Goal: Task Accomplishment & Management: Manage account settings

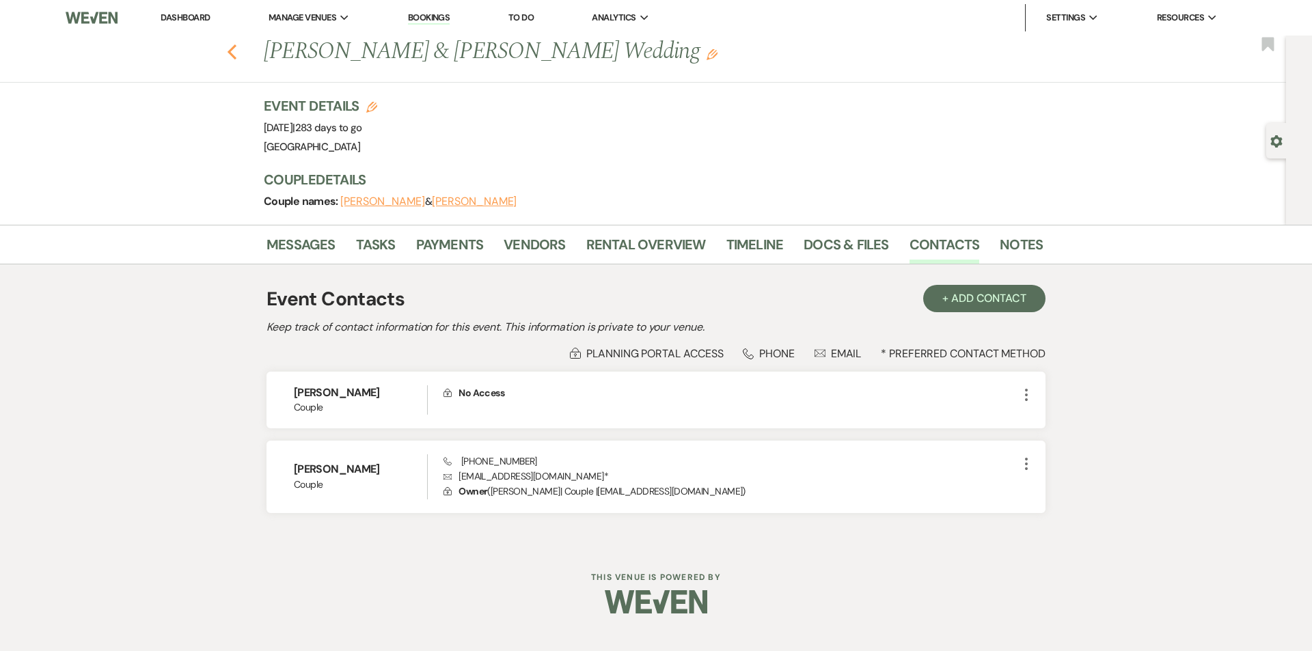
click at [232, 52] on icon "Previous" at bounding box center [232, 52] width 10 height 16
select select "7"
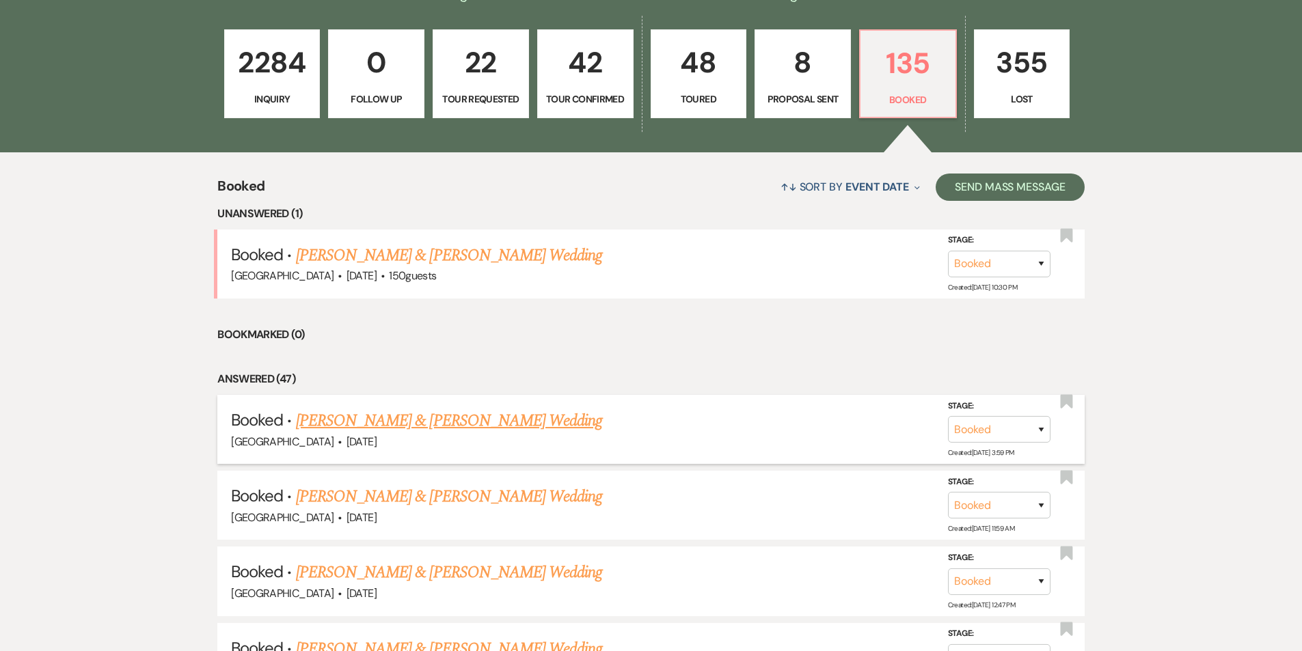
scroll to position [478, 0]
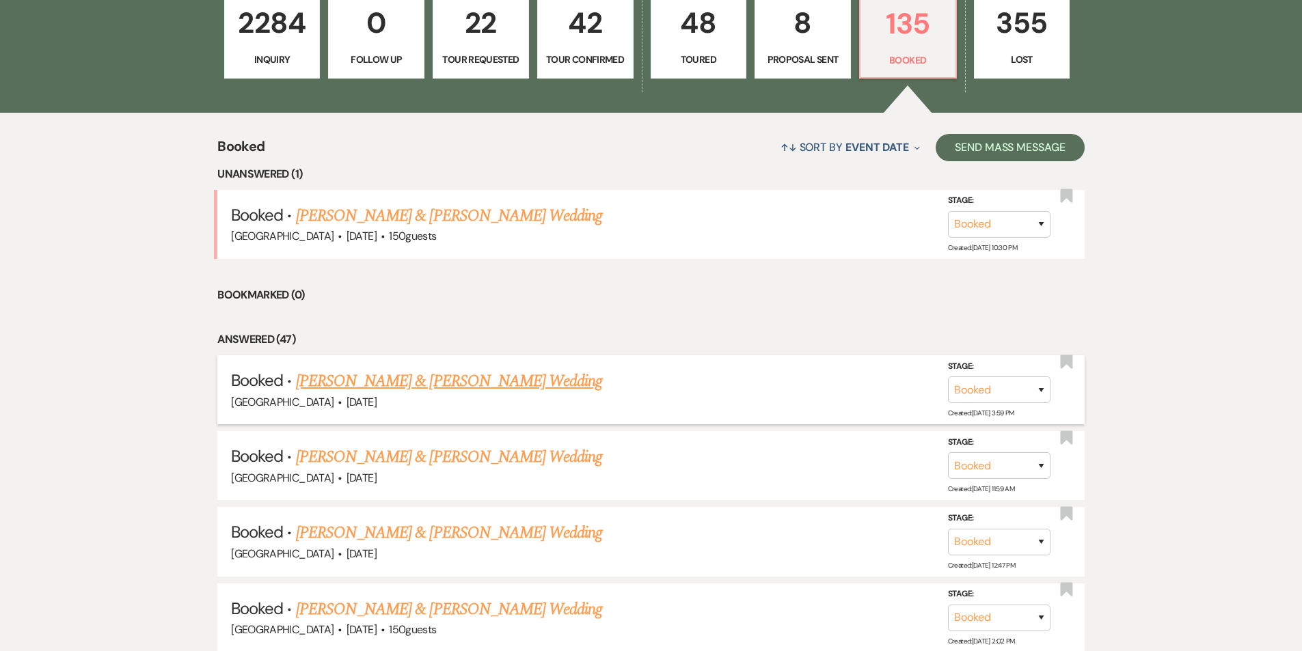
click at [439, 369] on link "[PERSON_NAME] & [PERSON_NAME] Wedding" at bounding box center [449, 381] width 306 height 25
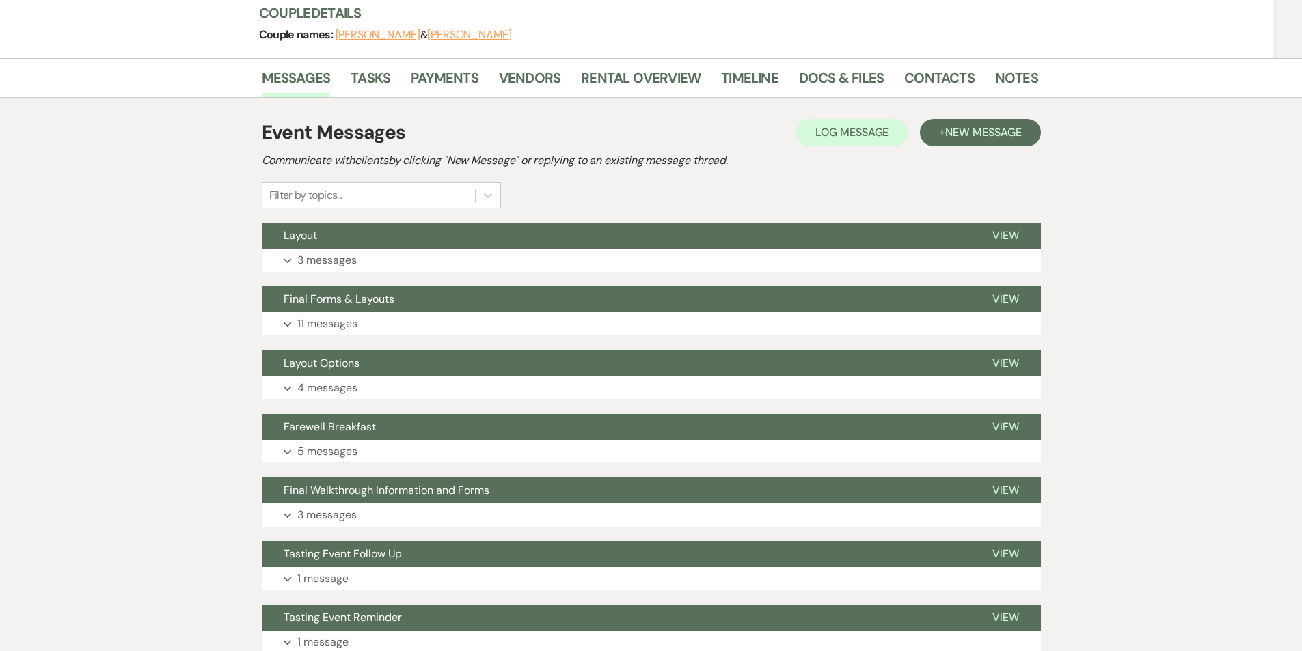
scroll to position [85, 0]
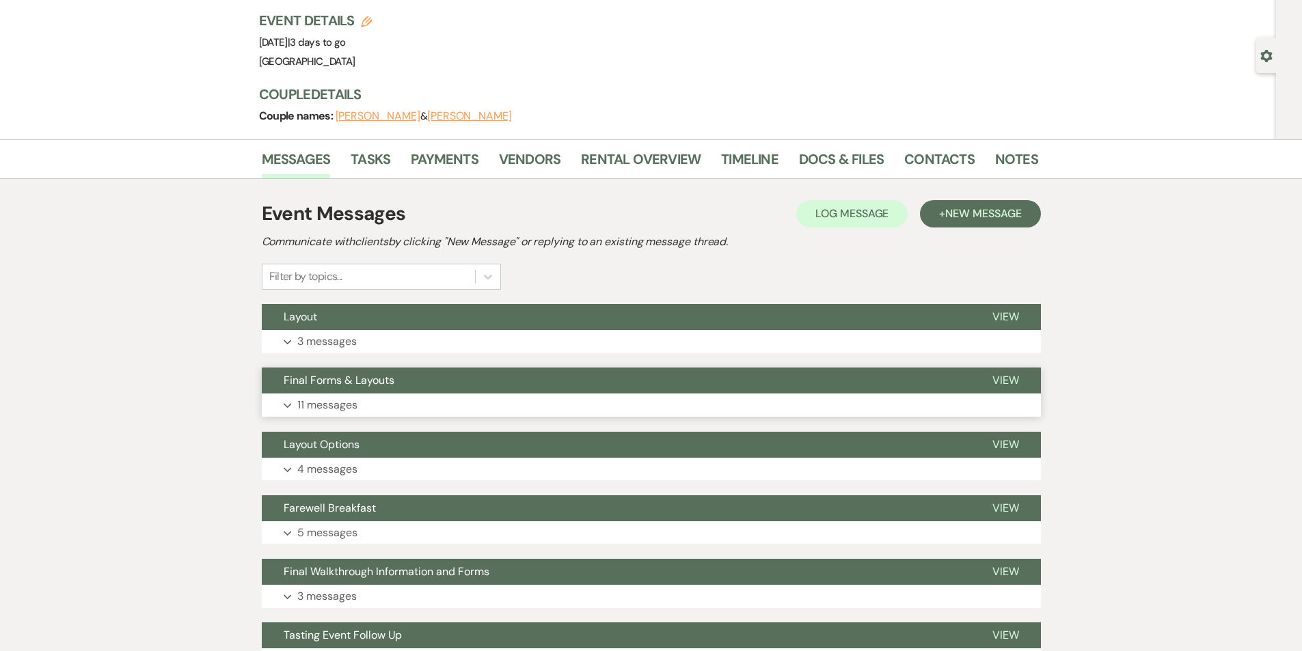
click at [366, 400] on button "Expand 11 messages" at bounding box center [651, 405] width 779 height 23
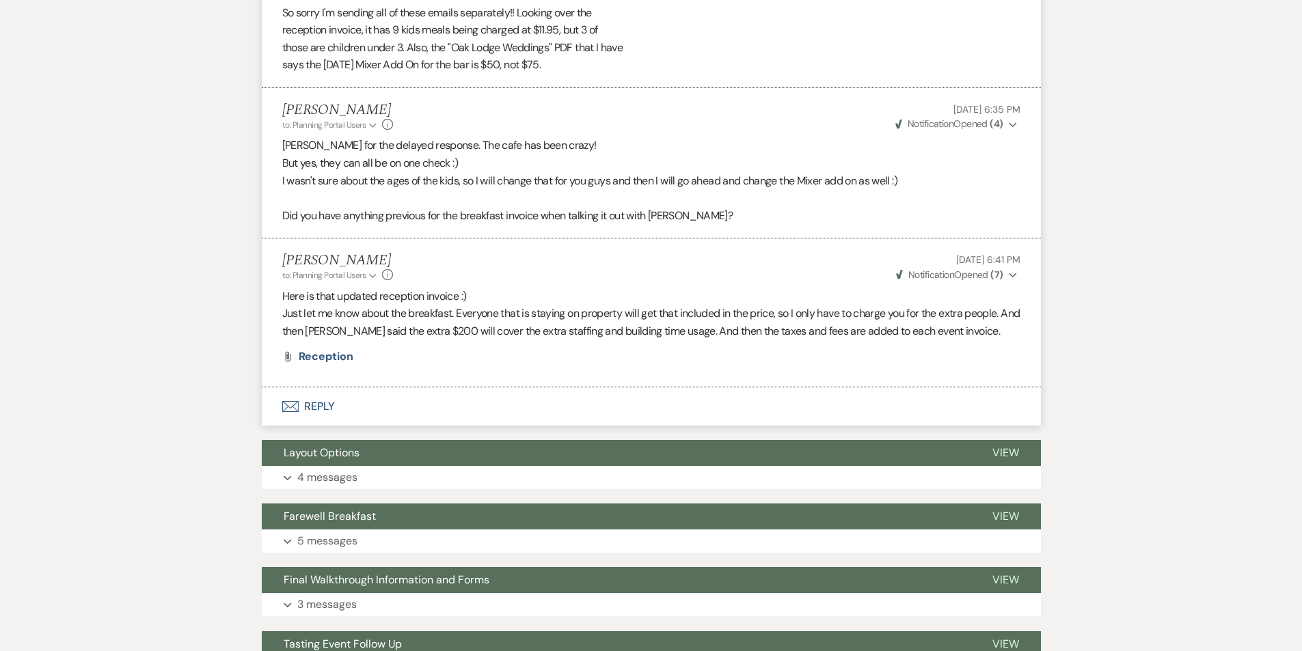
scroll to position [1914, 0]
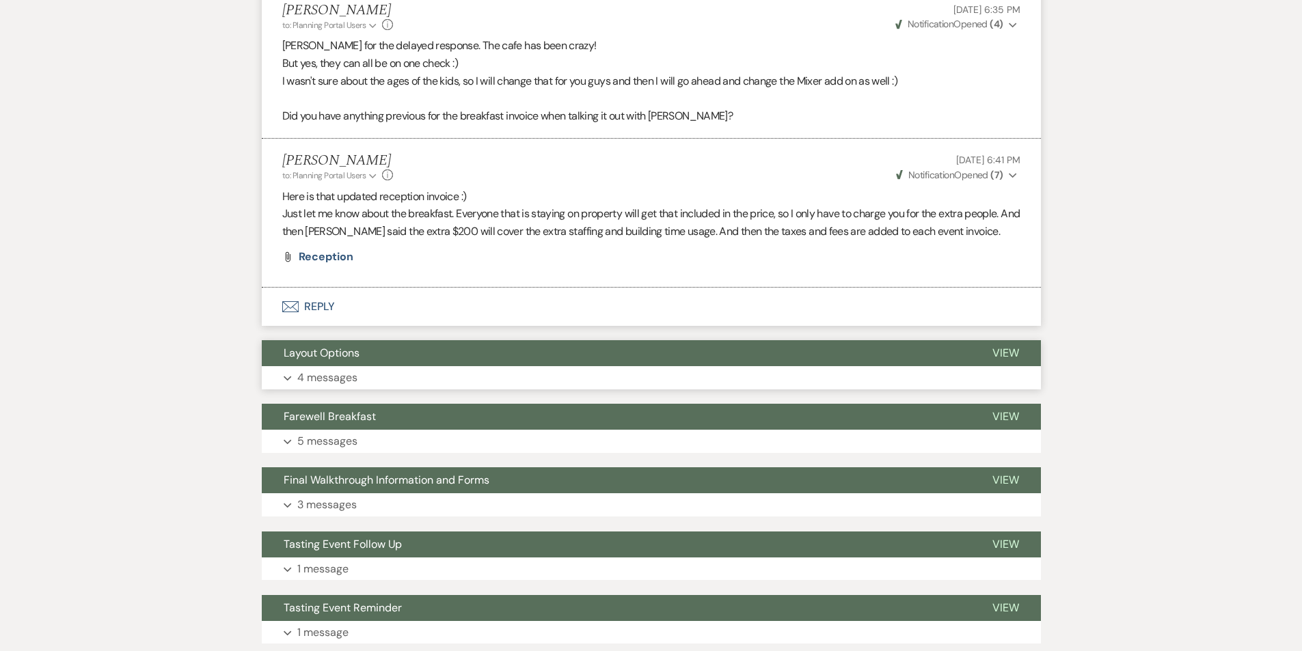
click at [387, 374] on button "Expand 4 messages" at bounding box center [651, 377] width 779 height 23
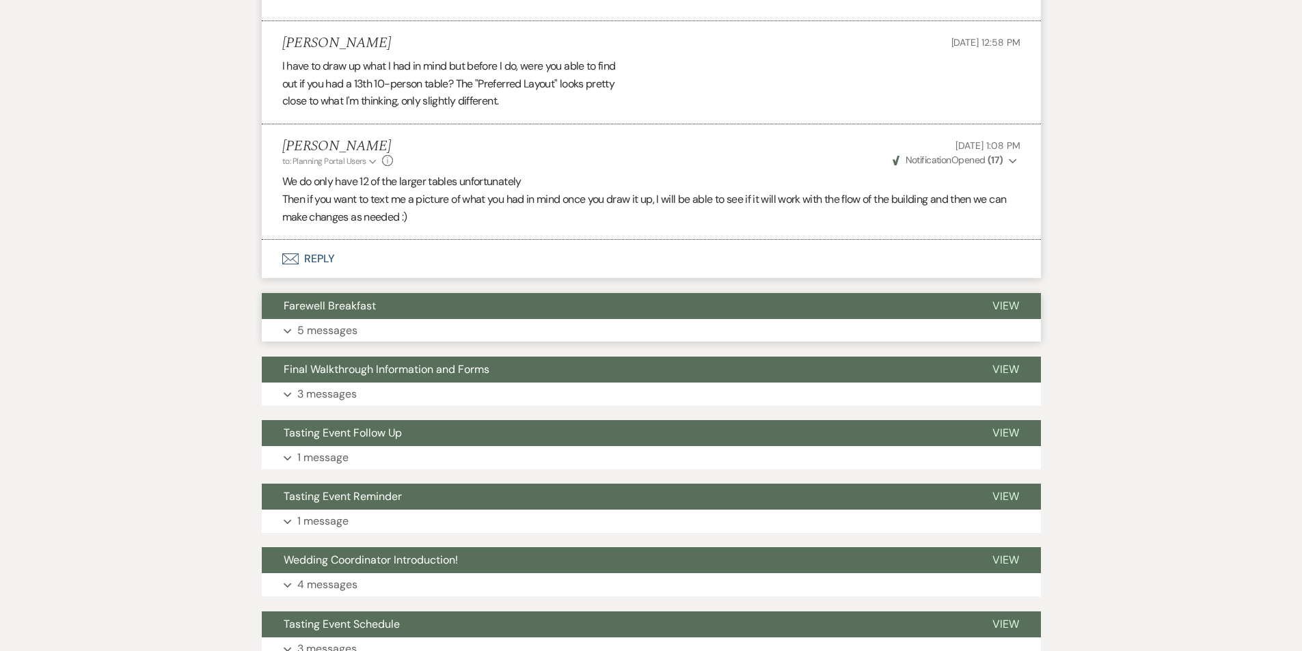
click at [355, 325] on p "5 messages" at bounding box center [327, 331] width 60 height 18
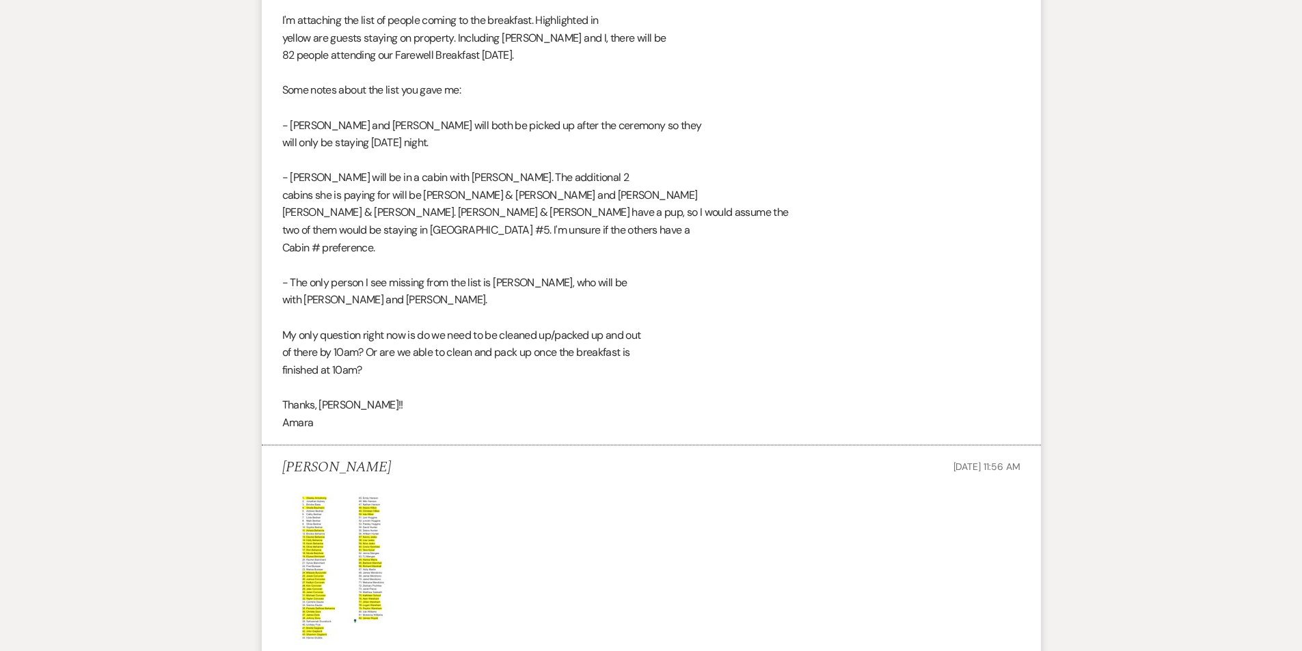
scroll to position [4118, 0]
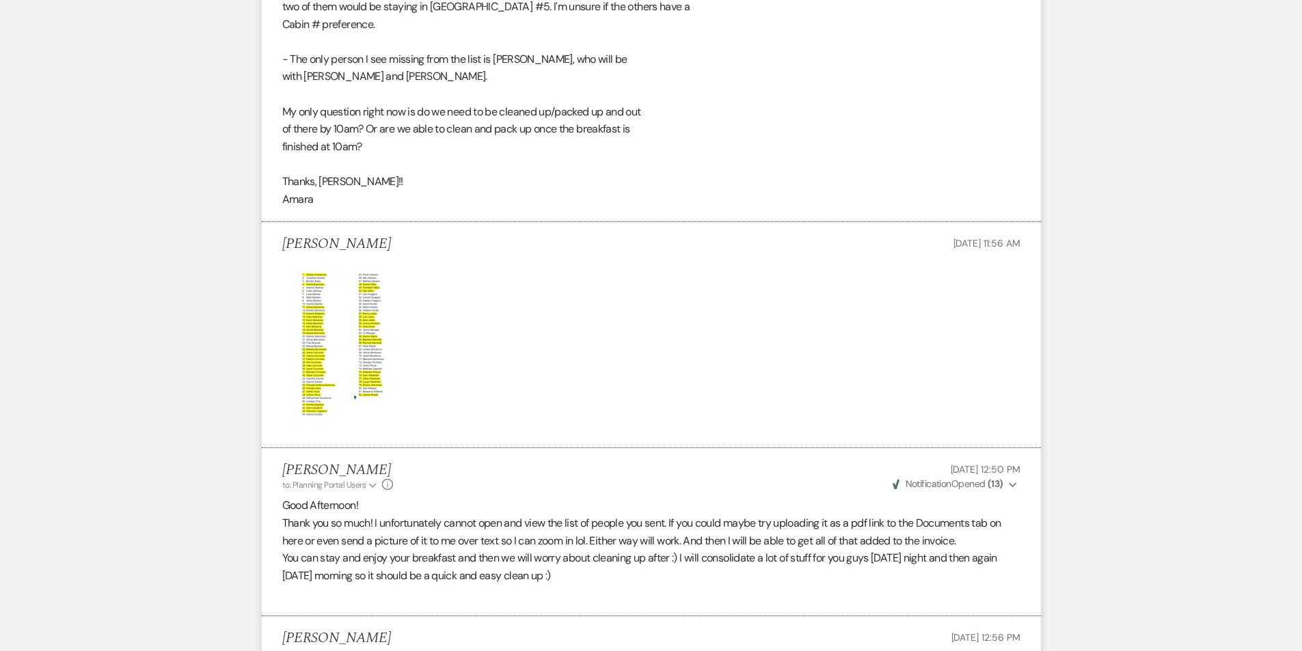
select select "7"
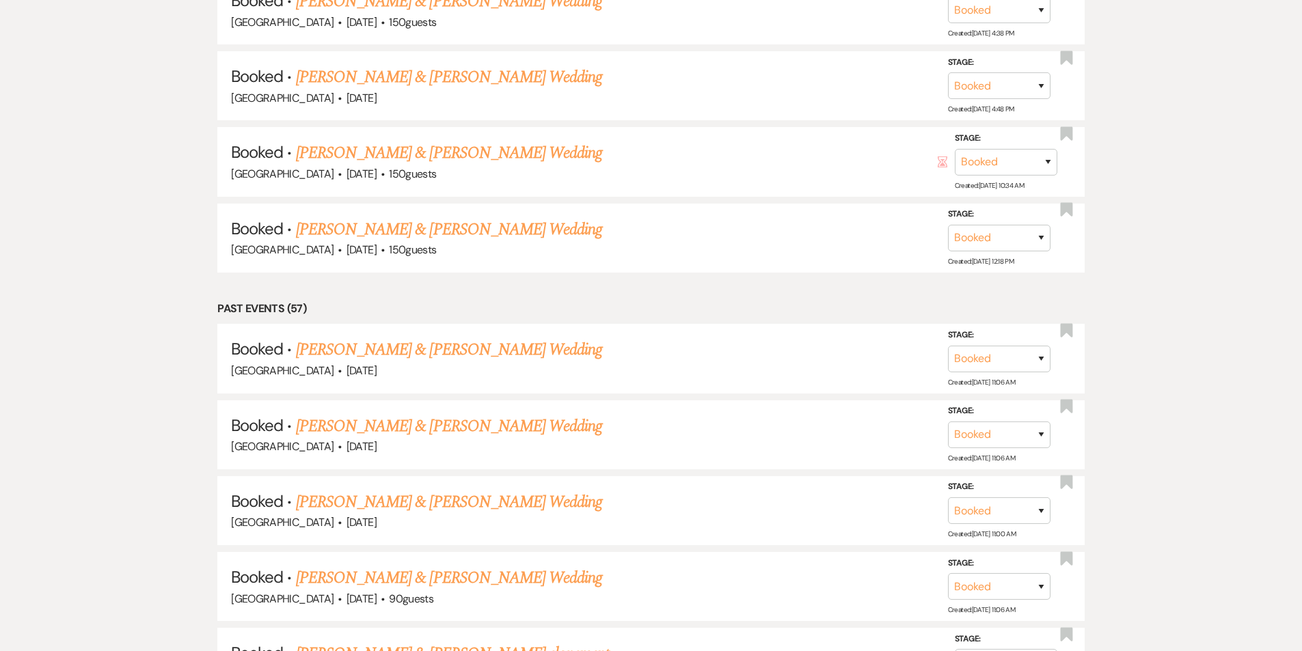
scroll to position [478, 0]
